Goal: Task Accomplishment & Management: Complete application form

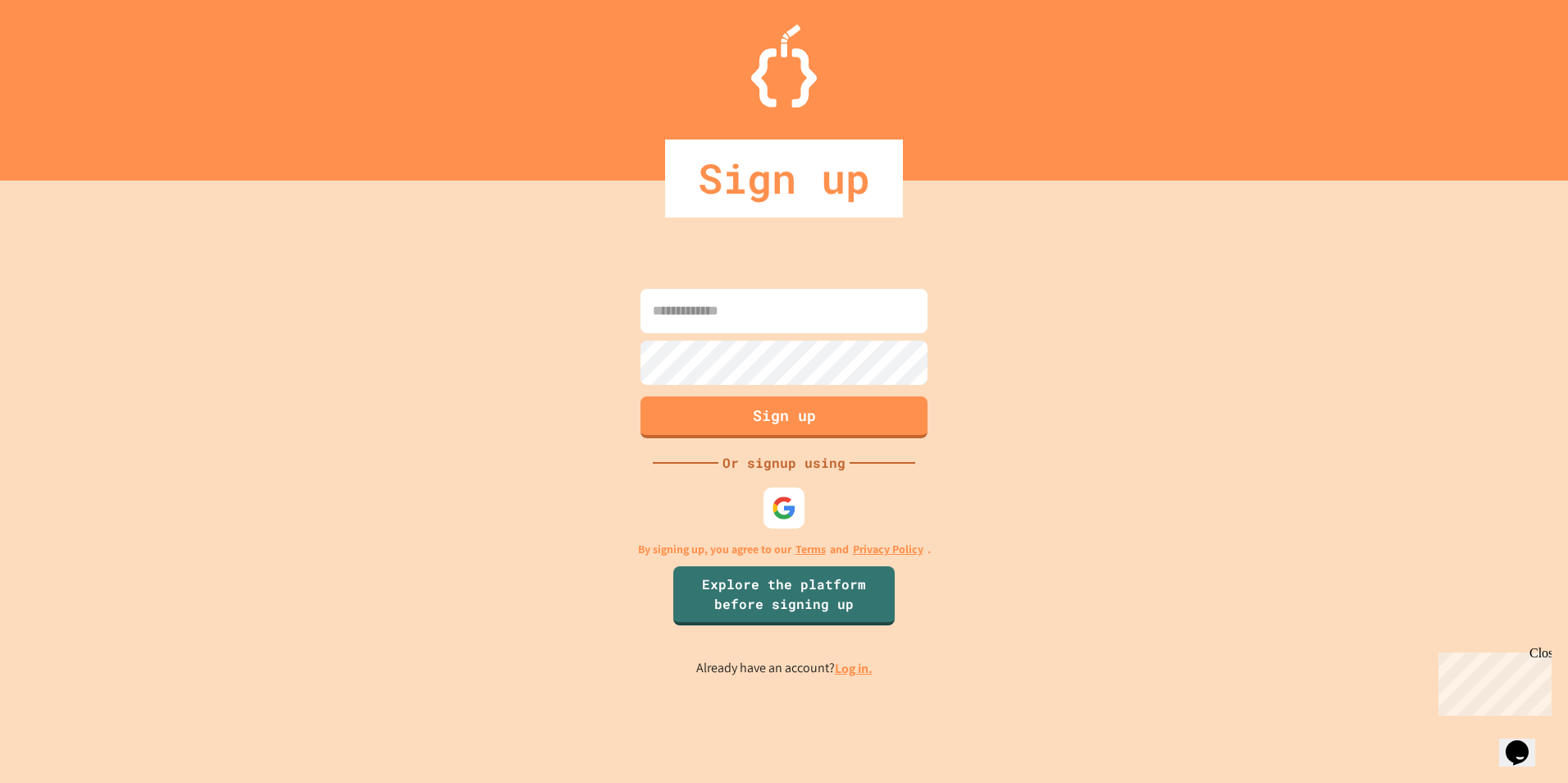
click at [669, 318] on input at bounding box center [784, 311] width 287 height 44
type input "**********"
click at [766, 411] on button "Sign up" at bounding box center [784, 415] width 293 height 43
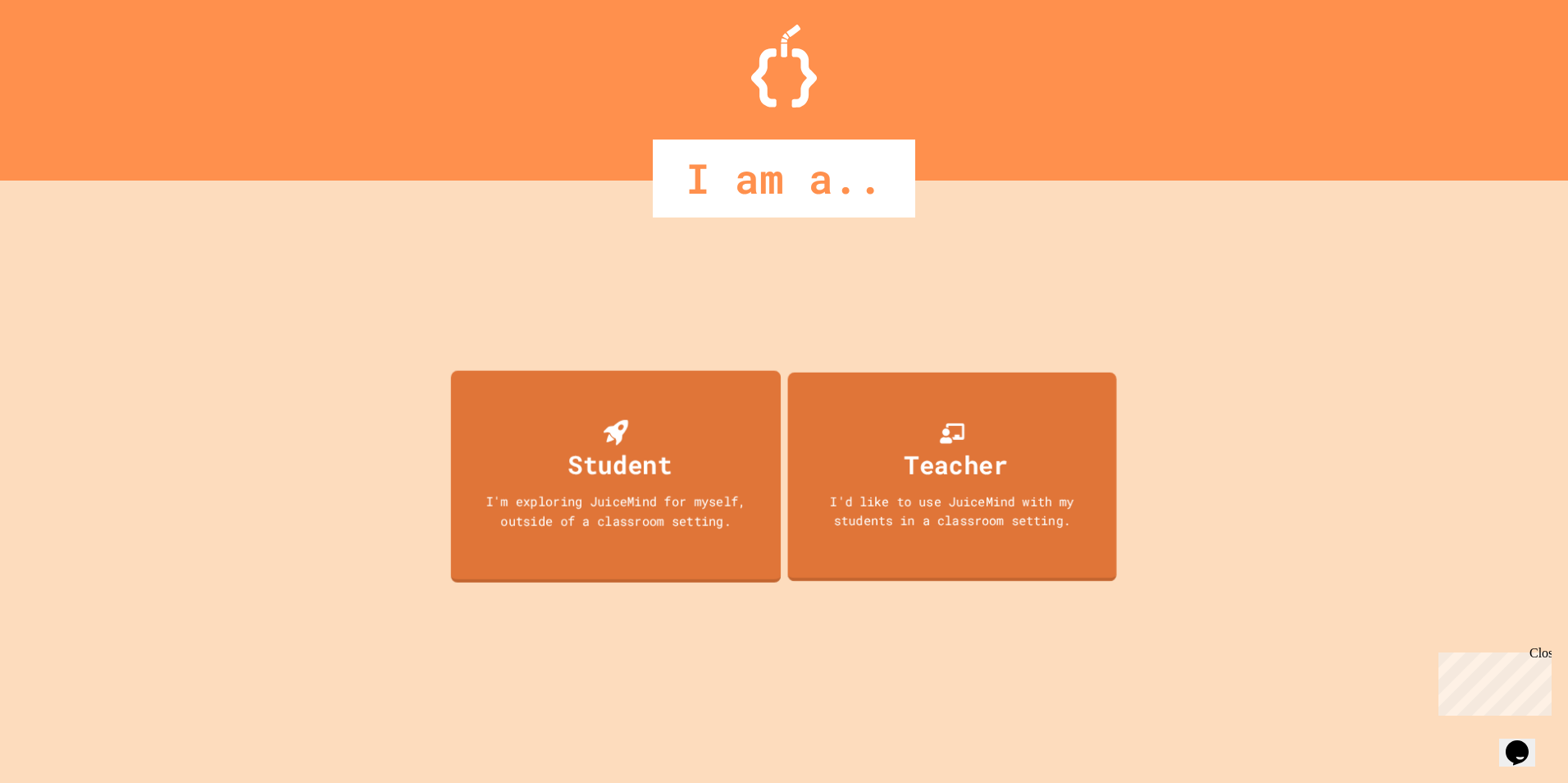
click at [665, 445] on div "Student" at bounding box center [620, 464] width 104 height 38
